Goal: Task Accomplishment & Management: Manage account settings

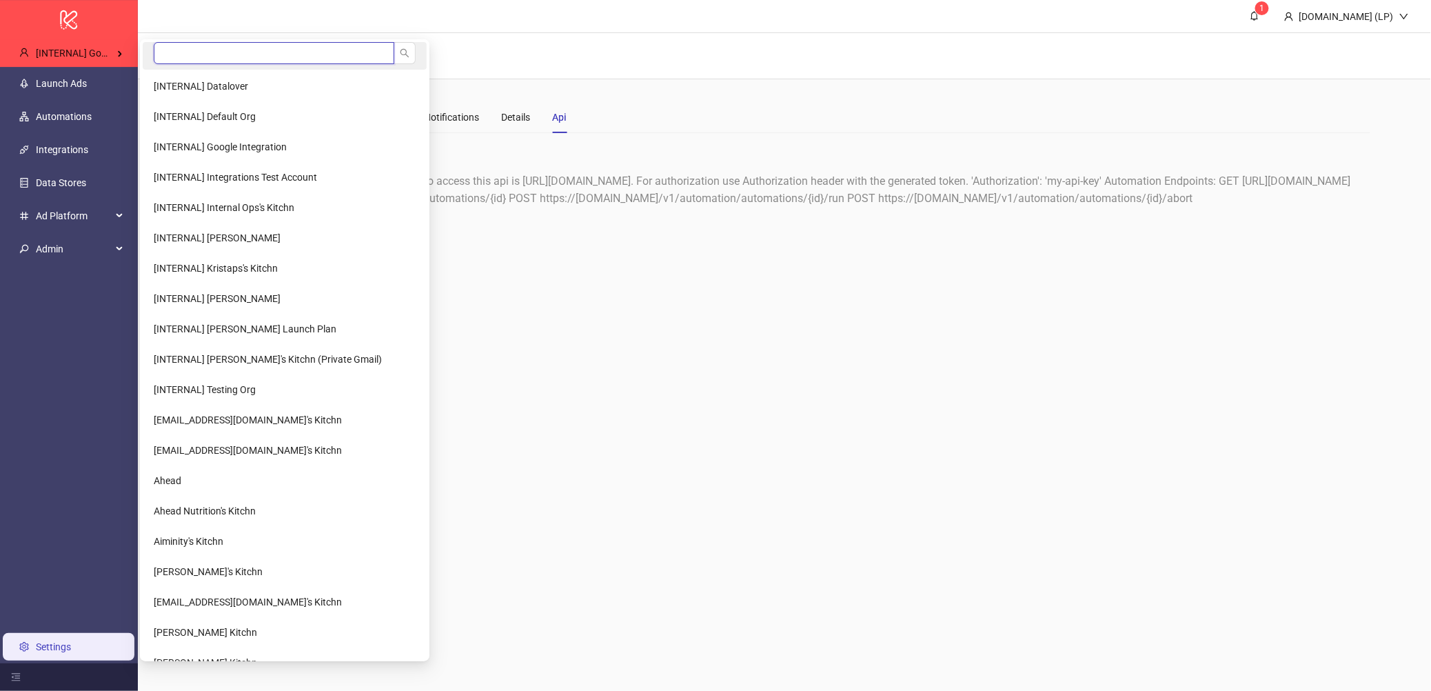
click at [220, 52] on input "search" at bounding box center [274, 53] width 241 height 22
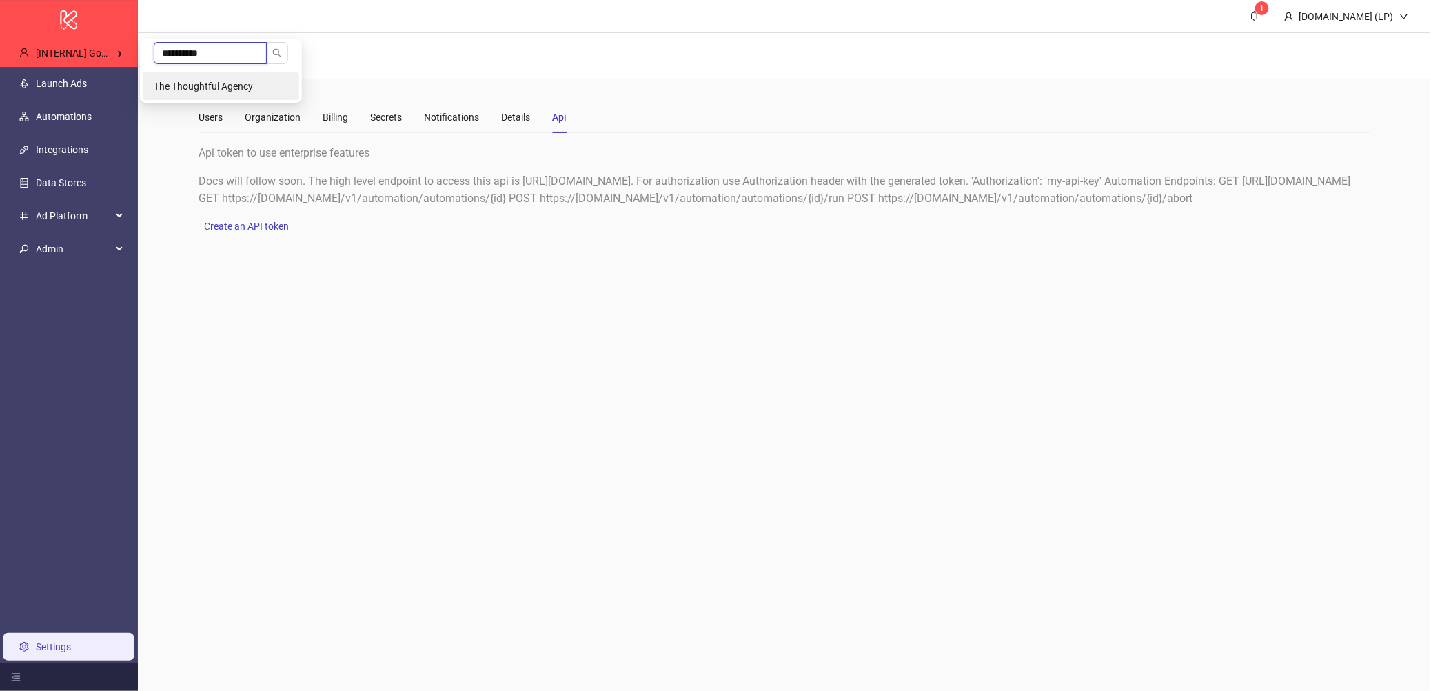
type input "**********"
click at [230, 74] on li "The Thoughtful Agency" at bounding box center [221, 86] width 156 height 28
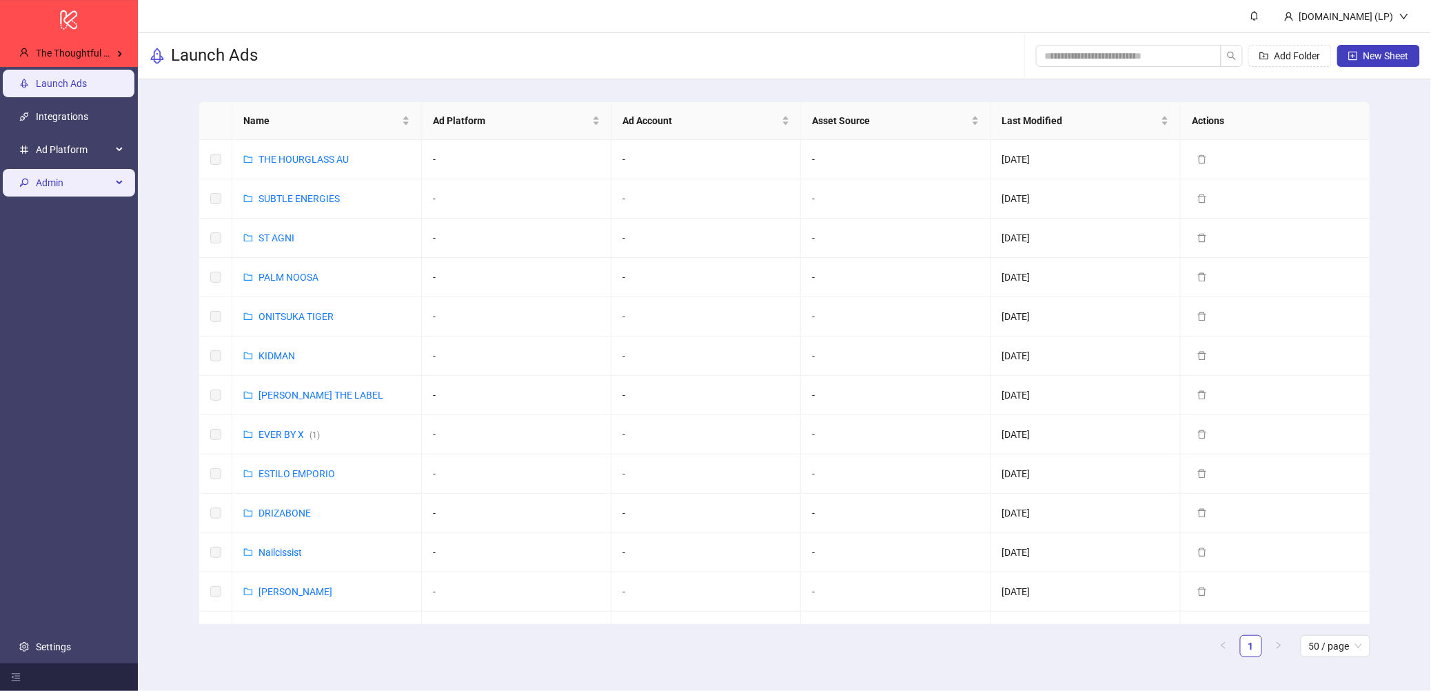
click at [71, 191] on span "Admin" at bounding box center [74, 183] width 76 height 28
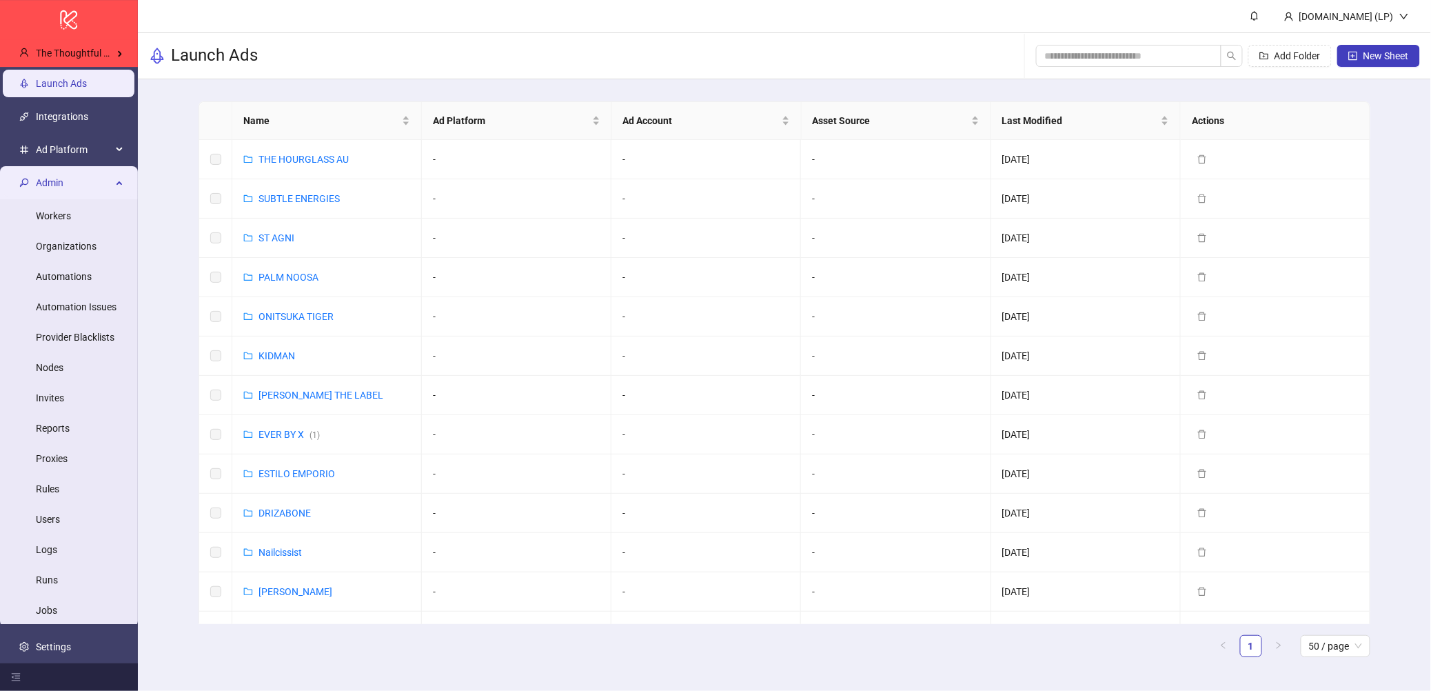
click at [71, 191] on span "Admin" at bounding box center [74, 183] width 76 height 28
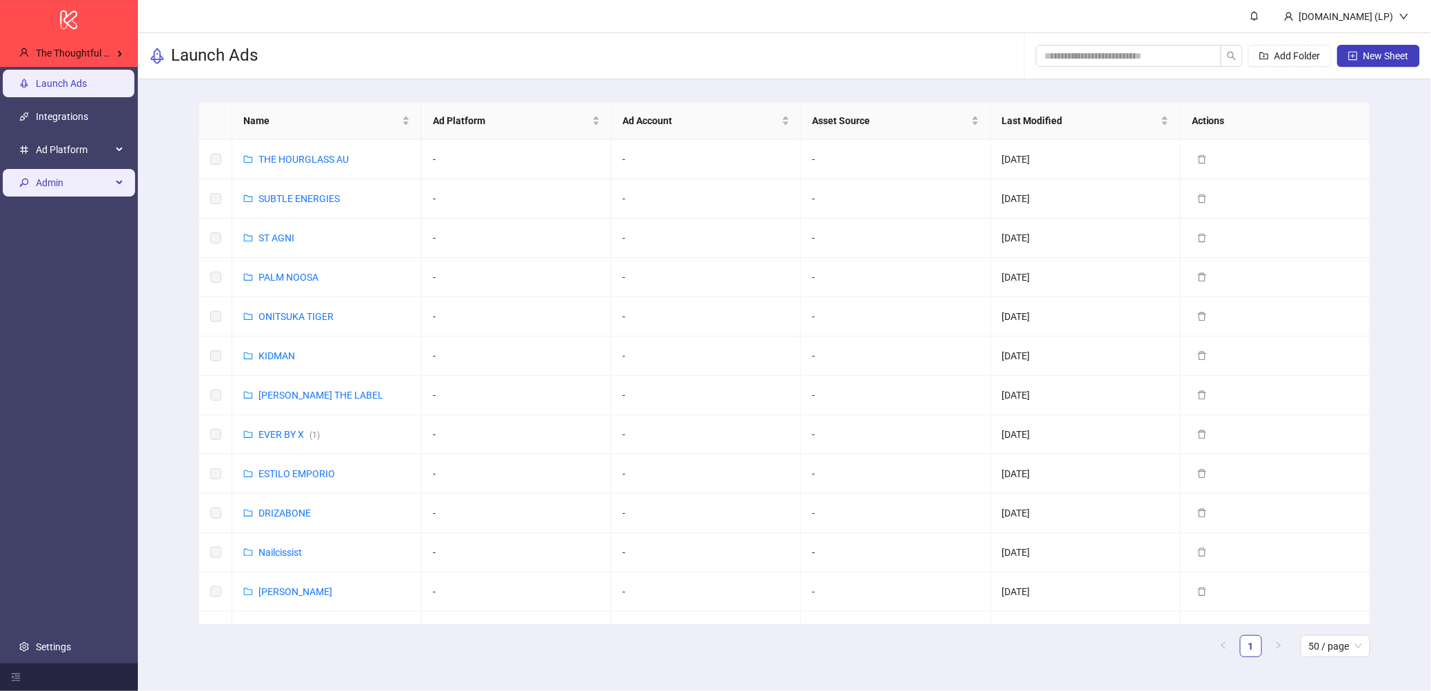
click at [50, 183] on span "Admin" at bounding box center [74, 183] width 76 height 28
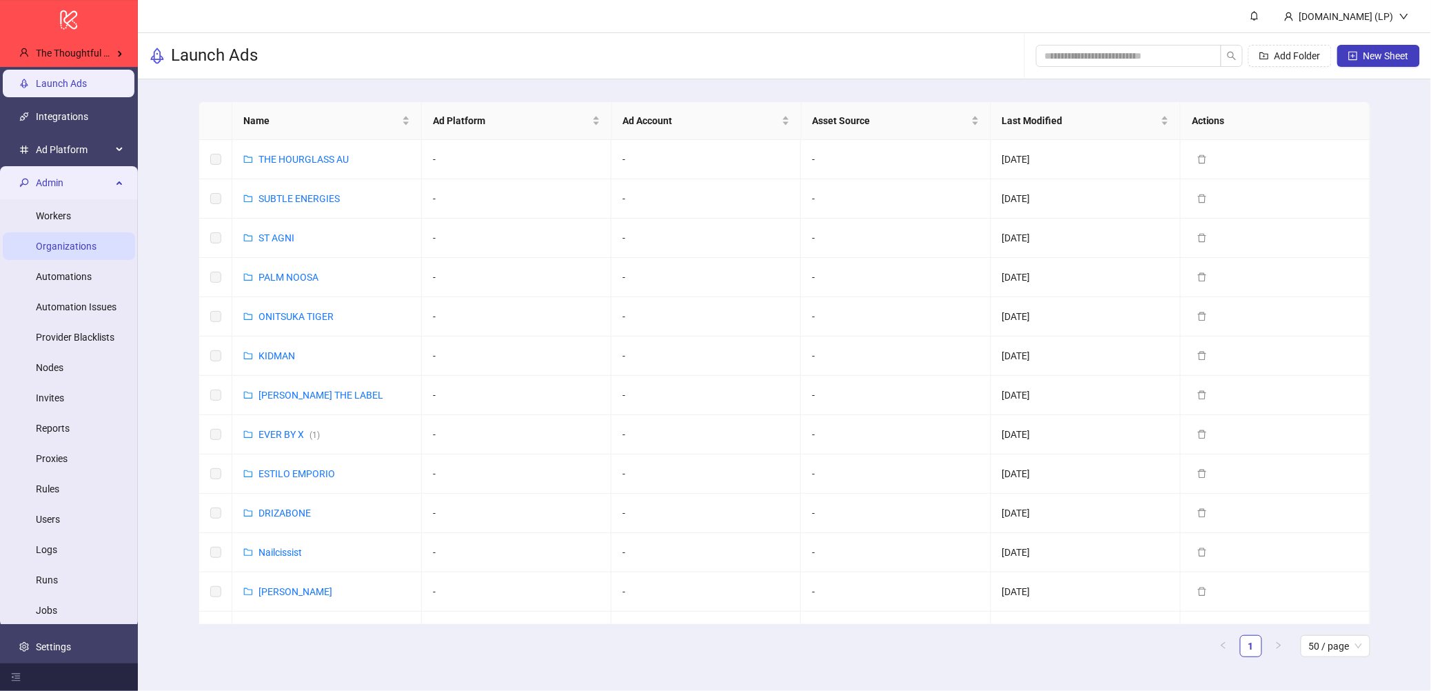
click at [61, 252] on link "Organizations" at bounding box center [66, 246] width 61 height 11
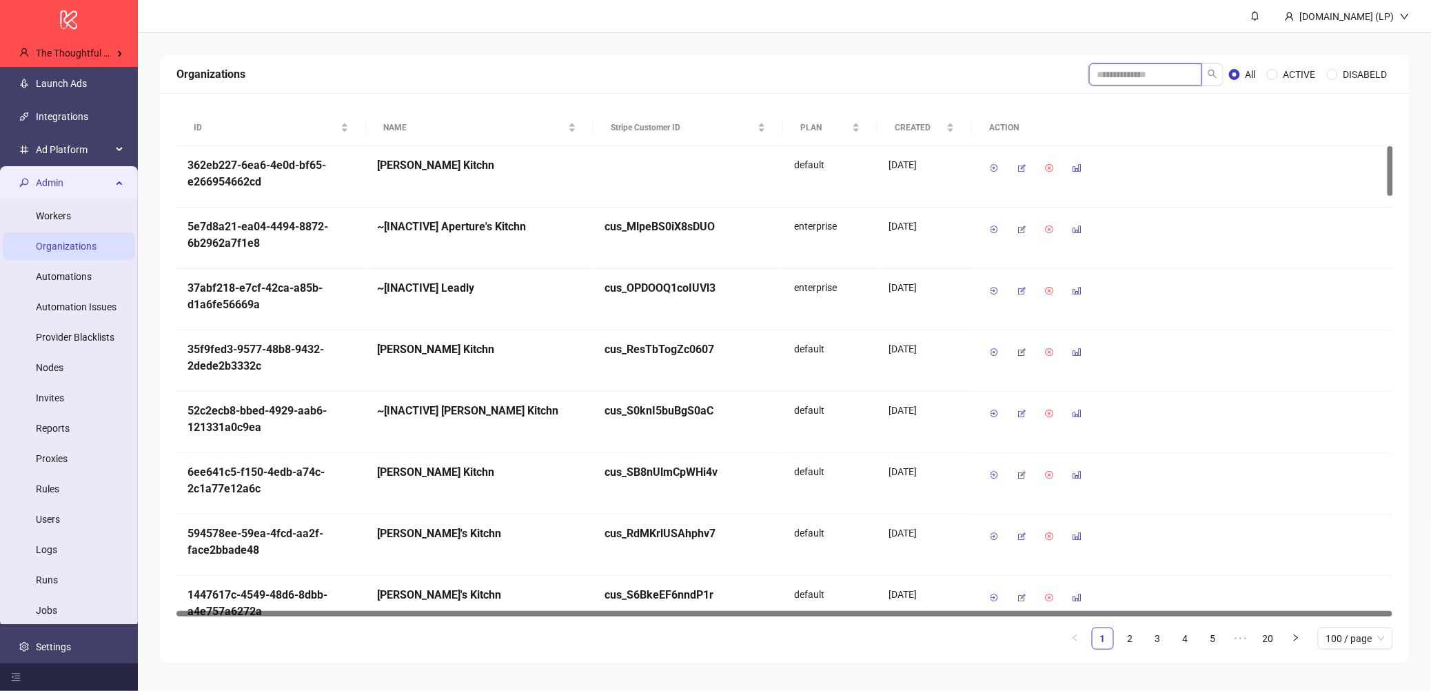
click at [1145, 80] on input "search" at bounding box center [1145, 74] width 113 height 22
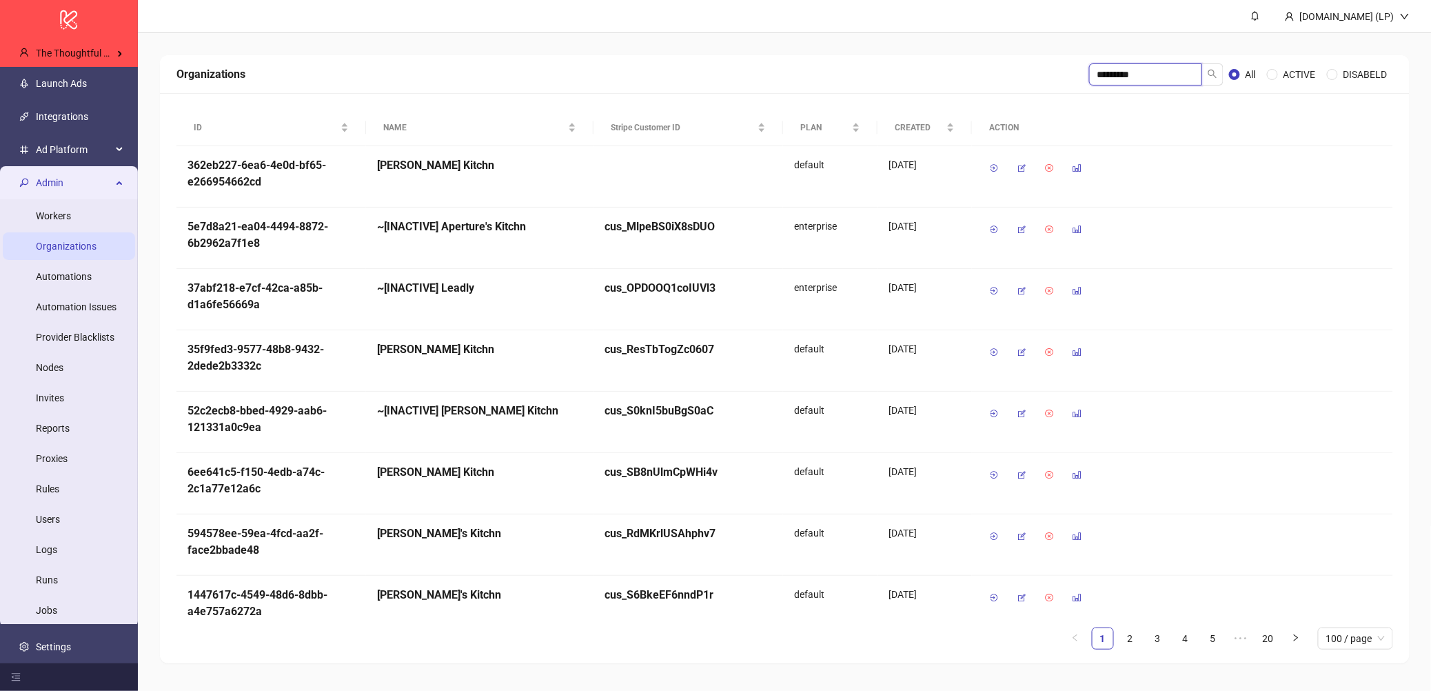
type input "*********"
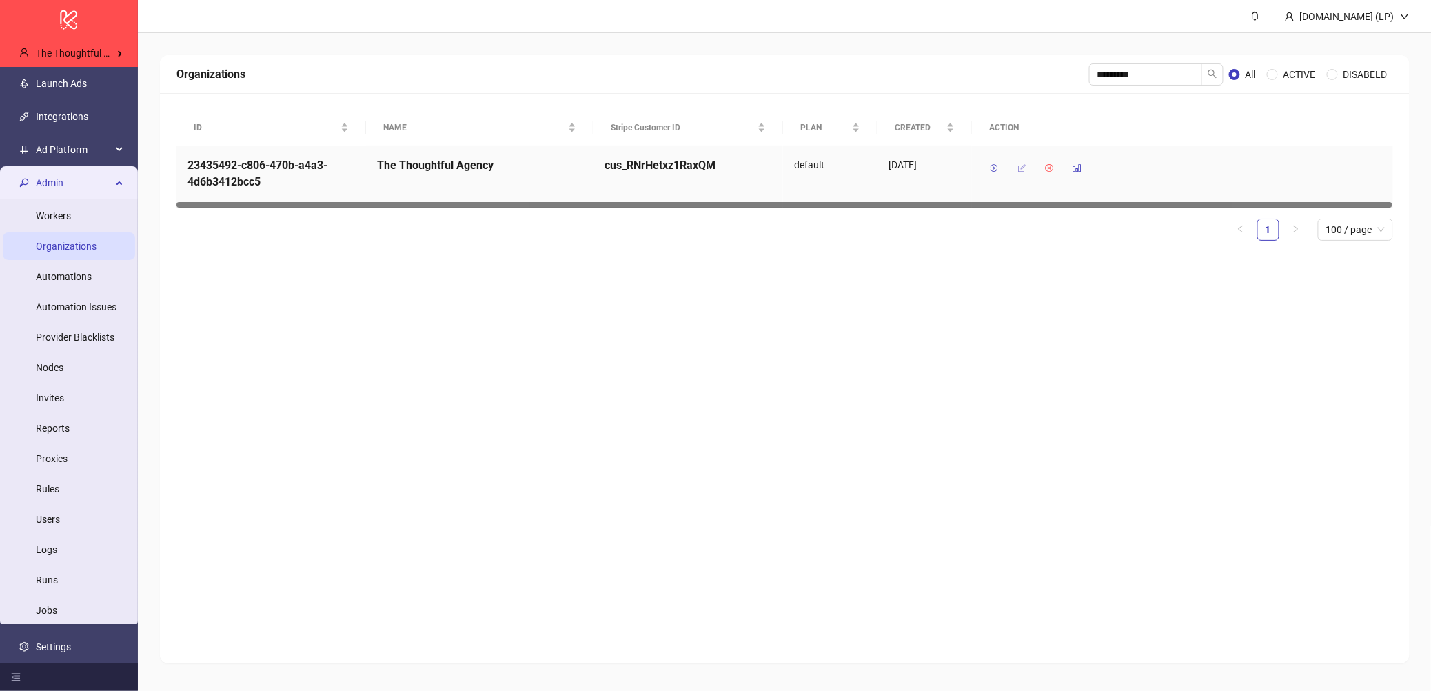
click at [1027, 172] on button "button" at bounding box center [1021, 168] width 22 height 22
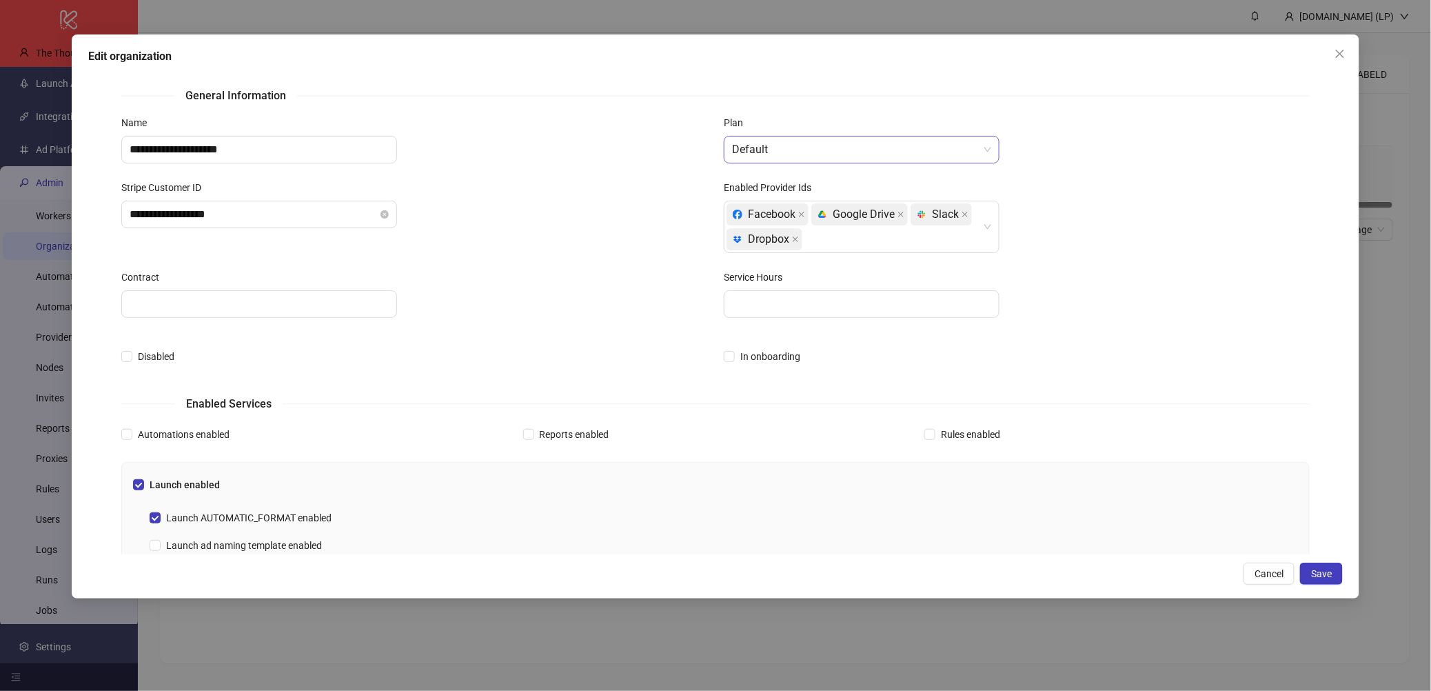
click at [784, 162] on span "Default" at bounding box center [861, 149] width 259 height 26
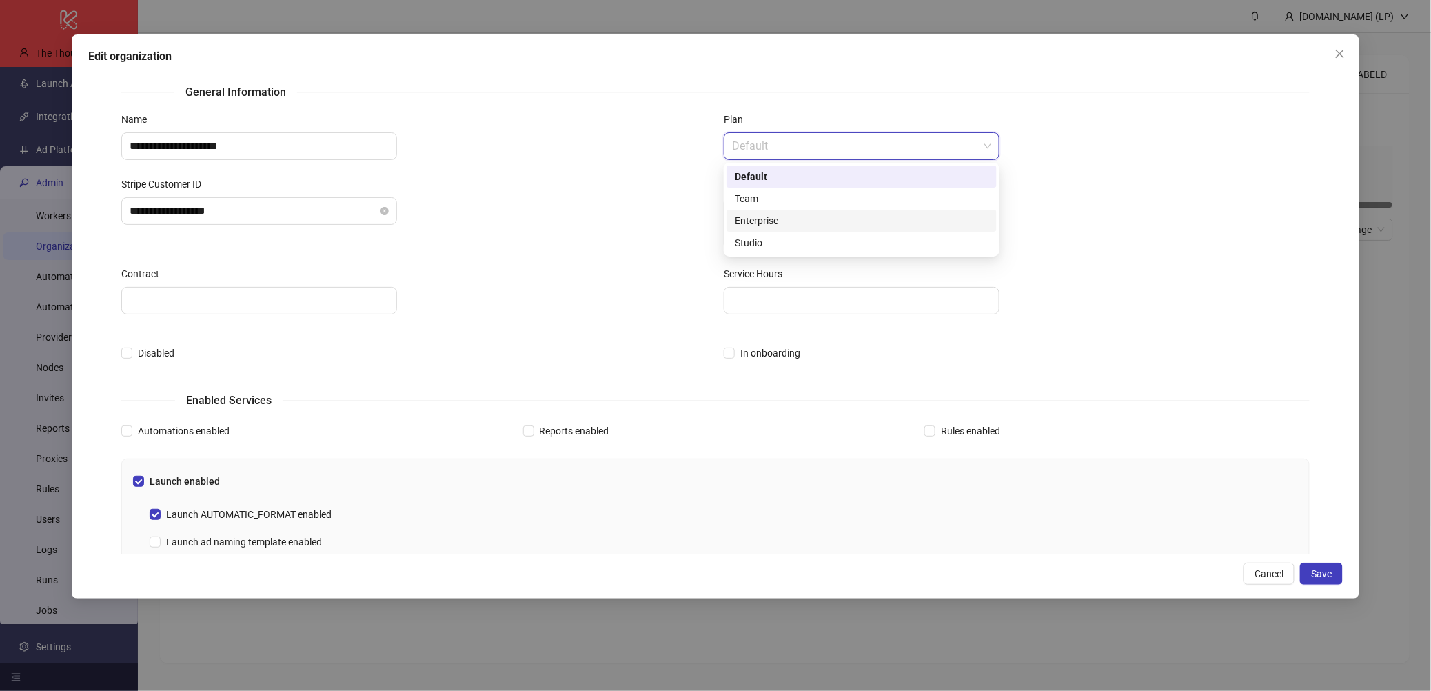
click at [784, 212] on div "Enterprise" at bounding box center [861, 221] width 270 height 22
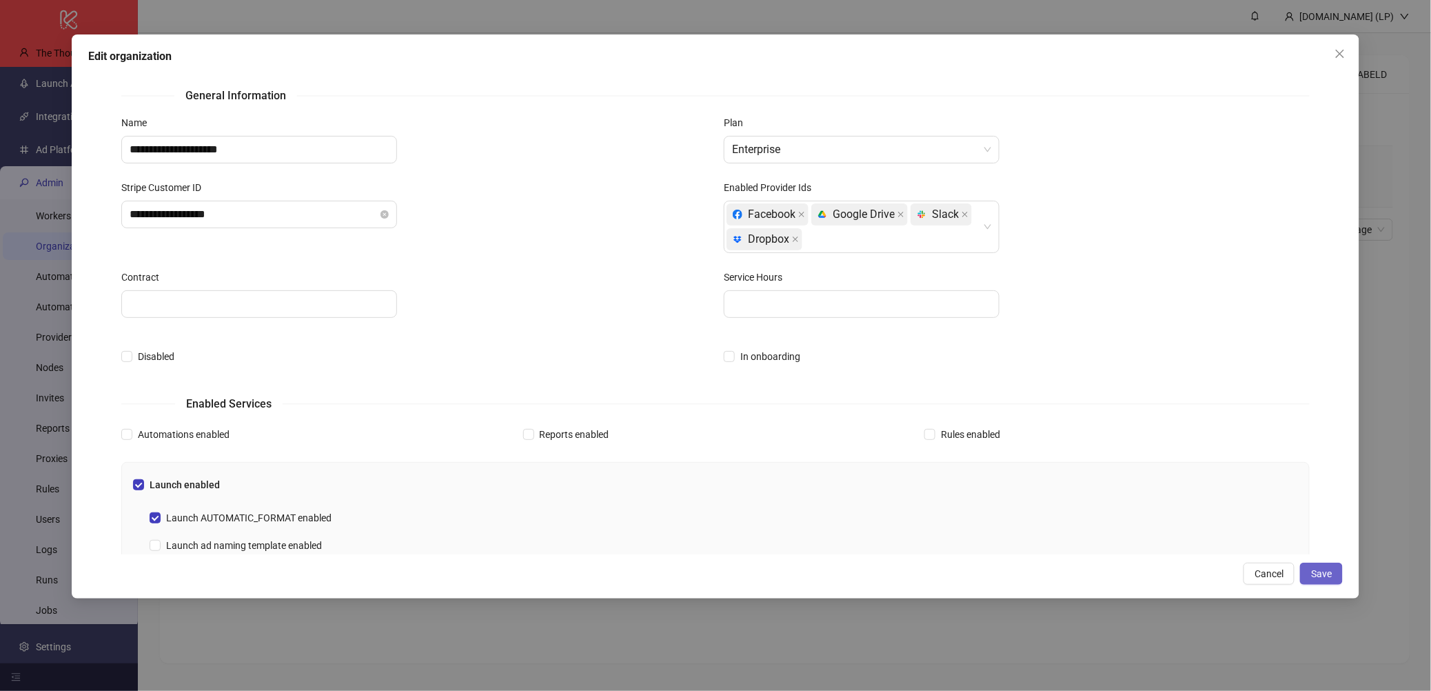
click at [1340, 564] on button "Save" at bounding box center [1321, 573] width 43 height 22
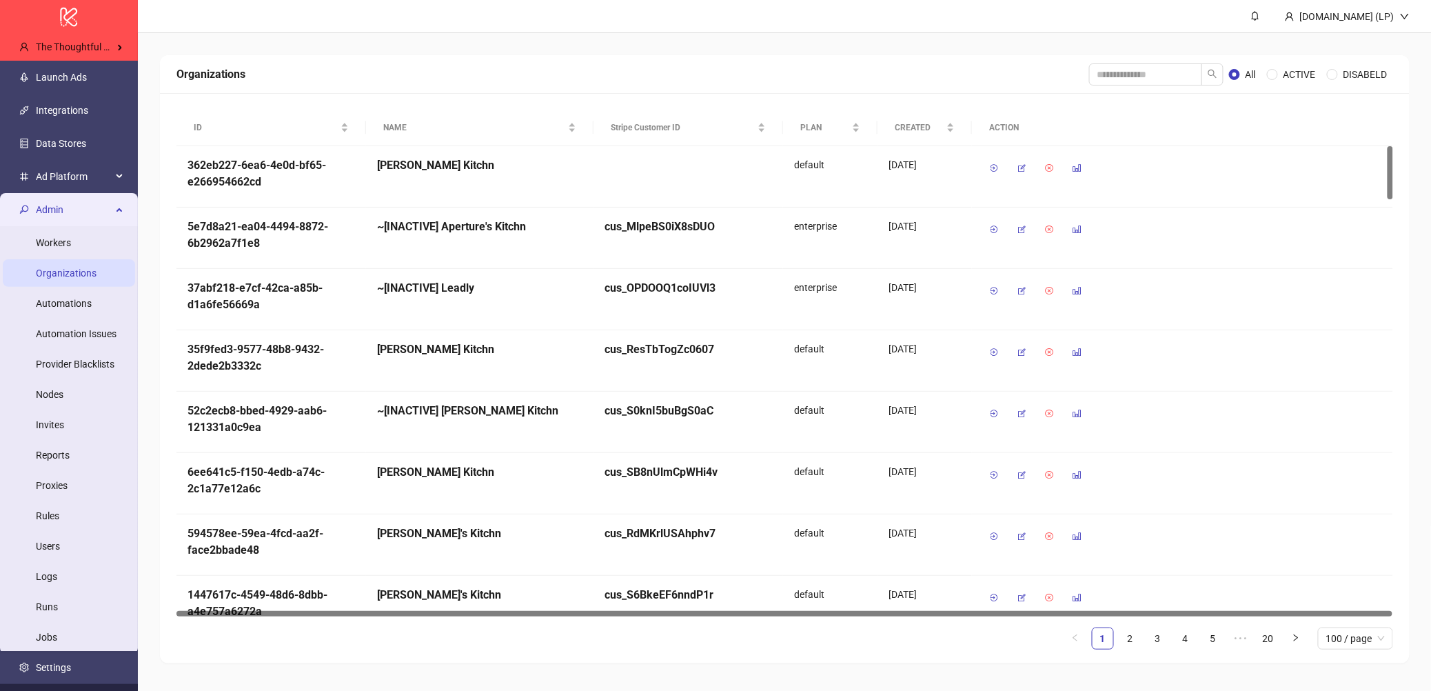
click at [96, 208] on span "Admin" at bounding box center [74, 210] width 76 height 28
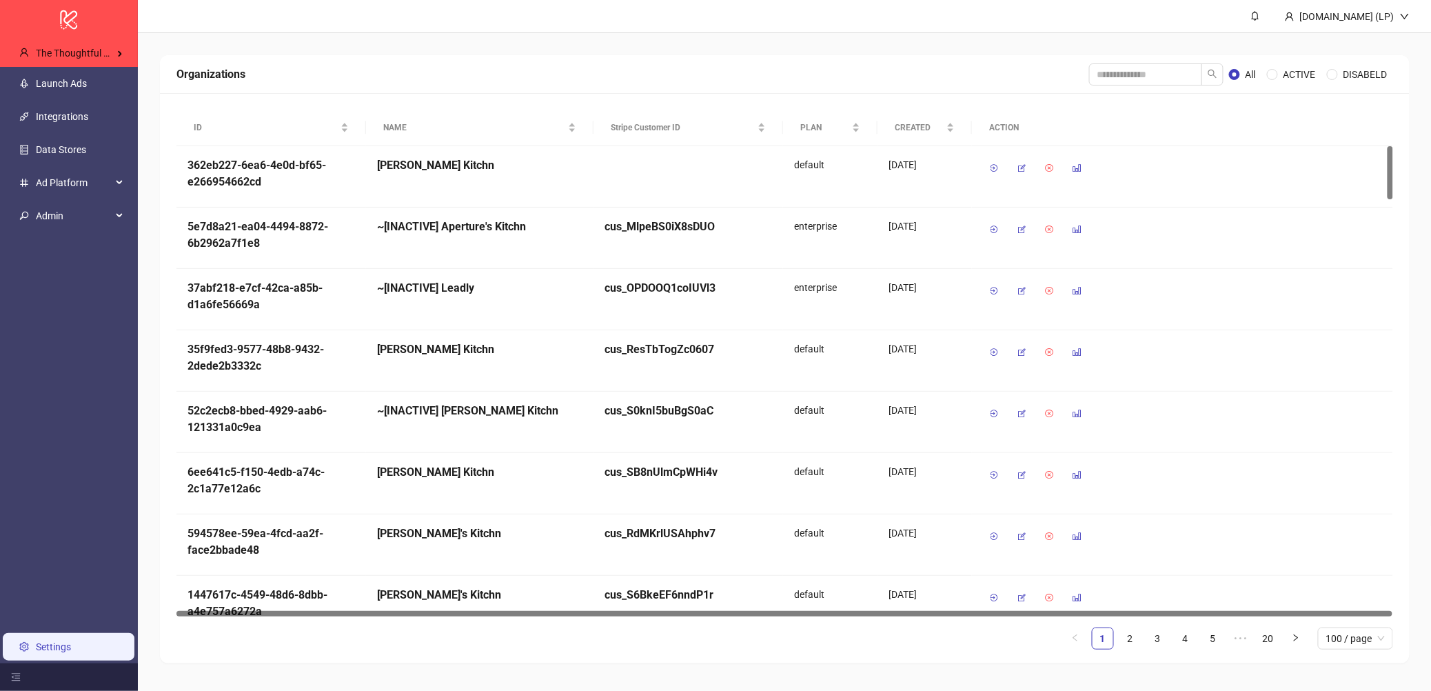
click at [40, 642] on link "Settings" at bounding box center [53, 646] width 35 height 11
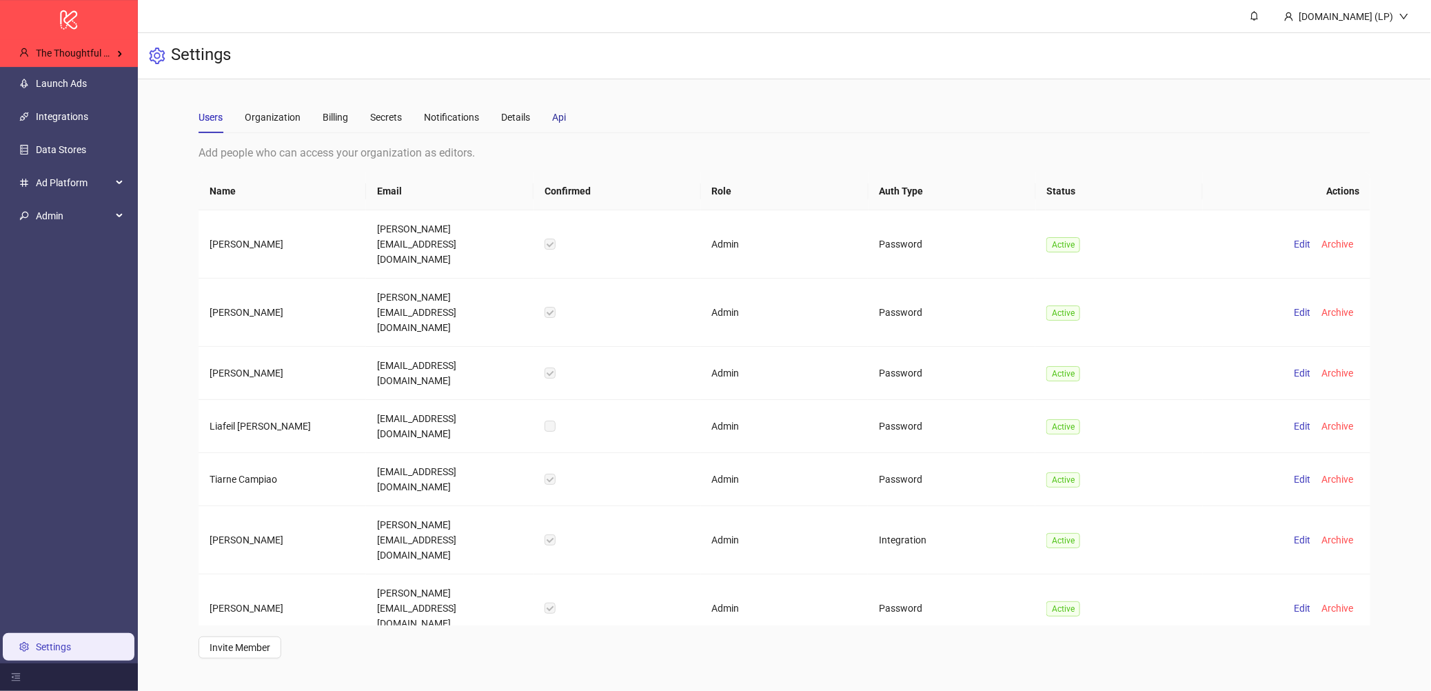
click at [554, 120] on div "Api" at bounding box center [559, 117] width 14 height 15
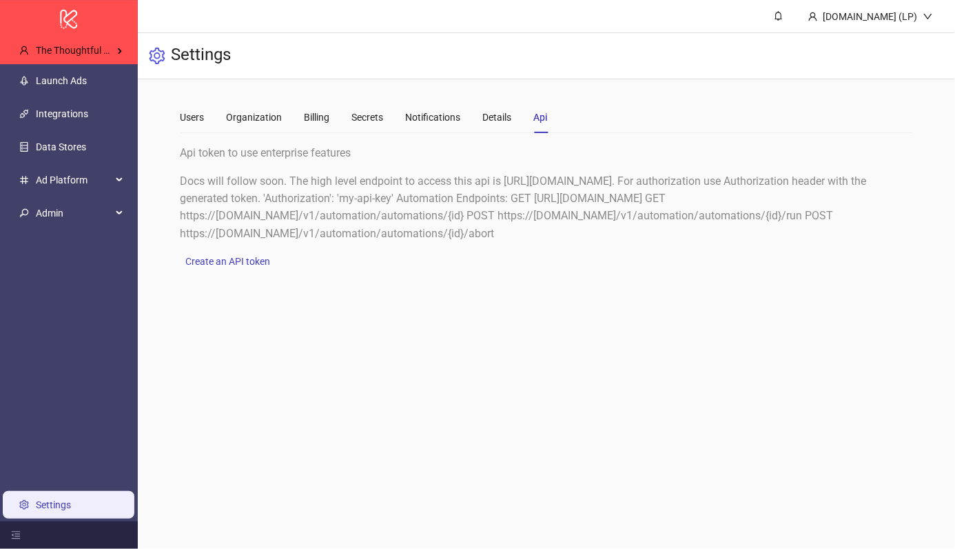
drag, startPoint x: 298, startPoint y: 272, endPoint x: 699, endPoint y: 445, distance: 436.5
click at [699, 445] on main "Kitchn.io (LP) Settings Users Organization Billing Secrets Notifications Detail…" at bounding box center [546, 274] width 817 height 549
click at [192, 112] on div "Users" at bounding box center [193, 117] width 24 height 15
